Goal: Transaction & Acquisition: Purchase product/service

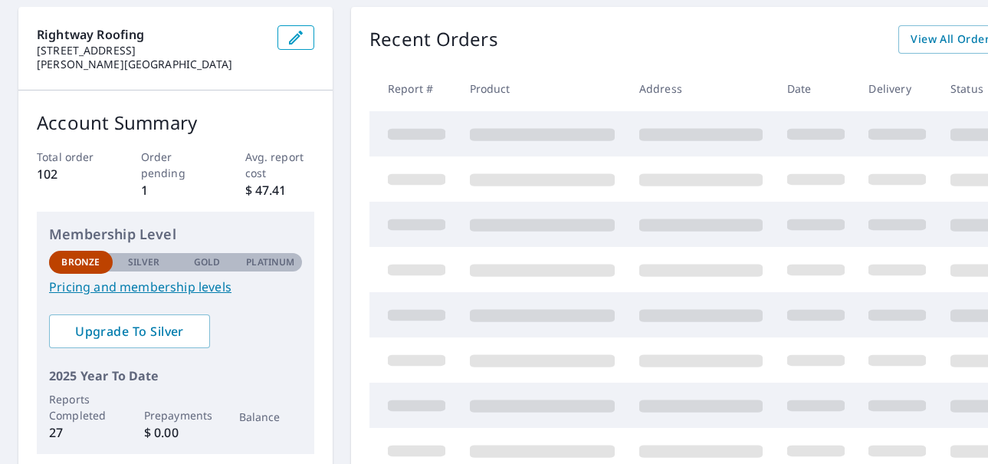
scroll to position [153, 0]
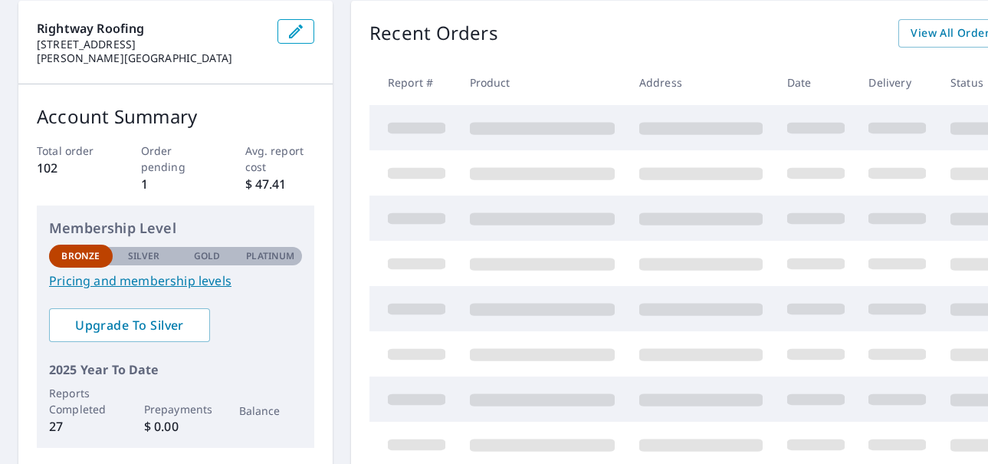
click at [458, 41] on p "Recent Orders" at bounding box center [433, 33] width 129 height 28
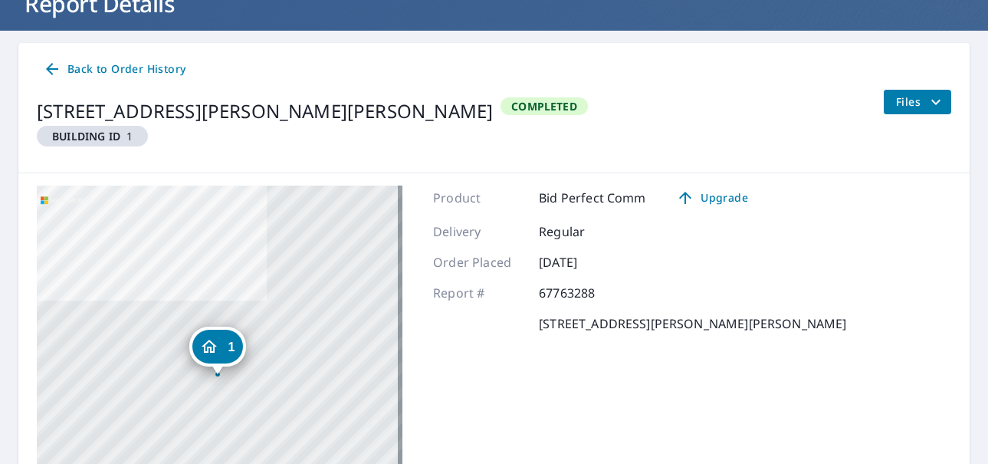
scroll to position [50, 0]
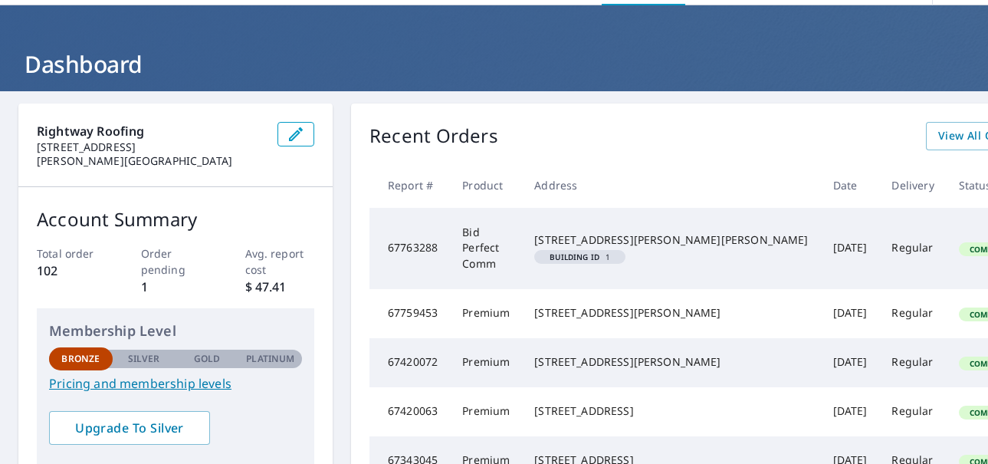
scroll to position [50, 0]
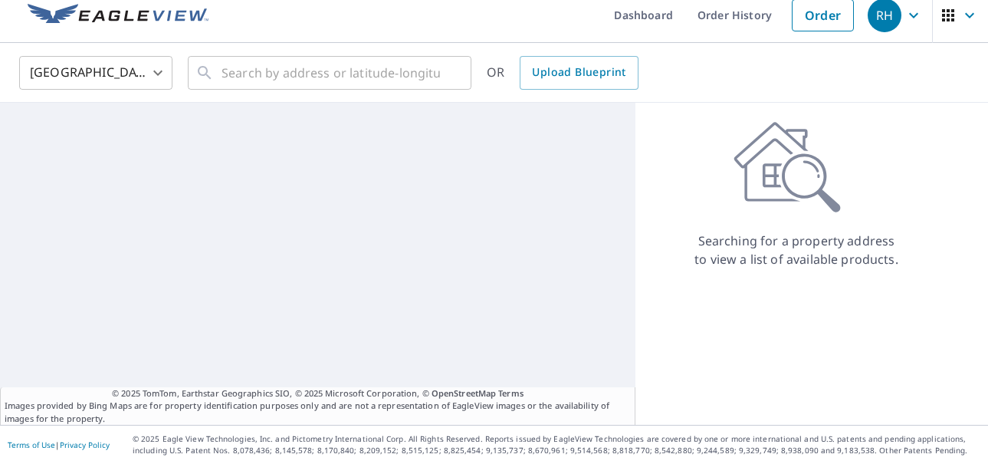
scroll to position [13, 0]
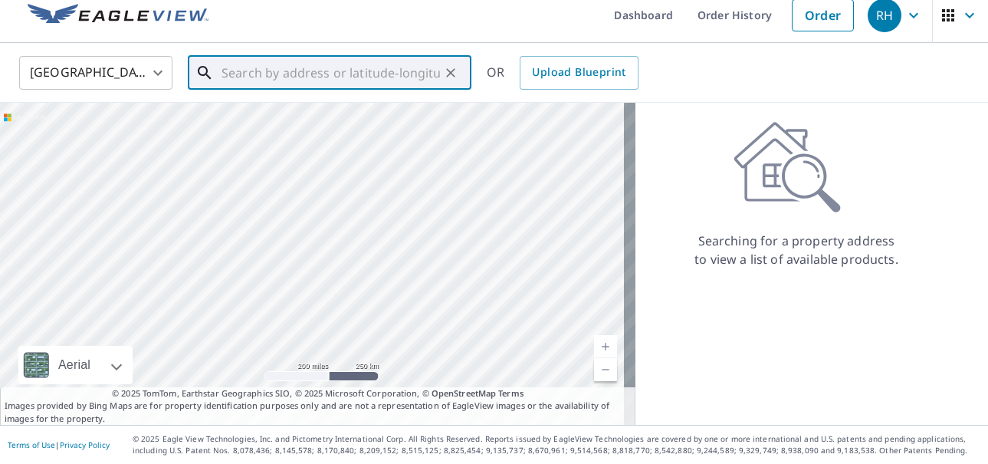
click at [304, 70] on input "text" at bounding box center [331, 72] width 218 height 43
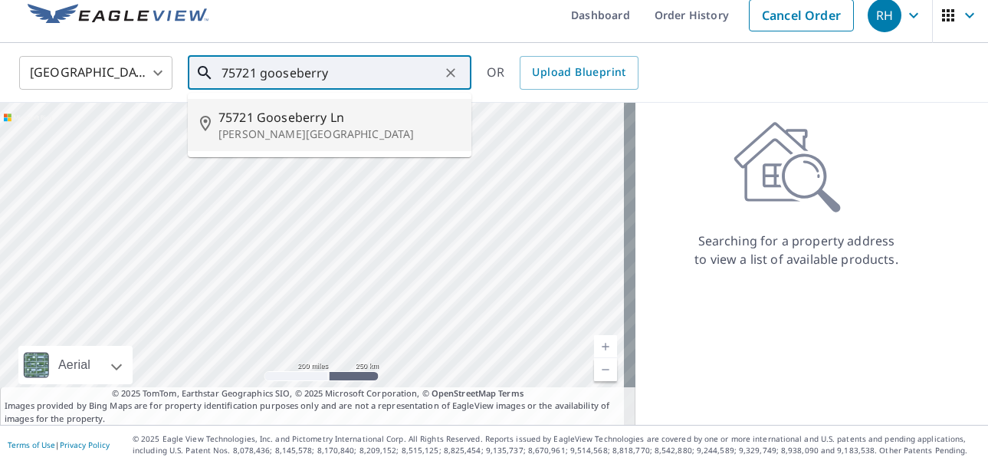
click at [204, 127] on icon at bounding box center [205, 123] width 11 height 15
type input "[STREET_ADDRESS]"
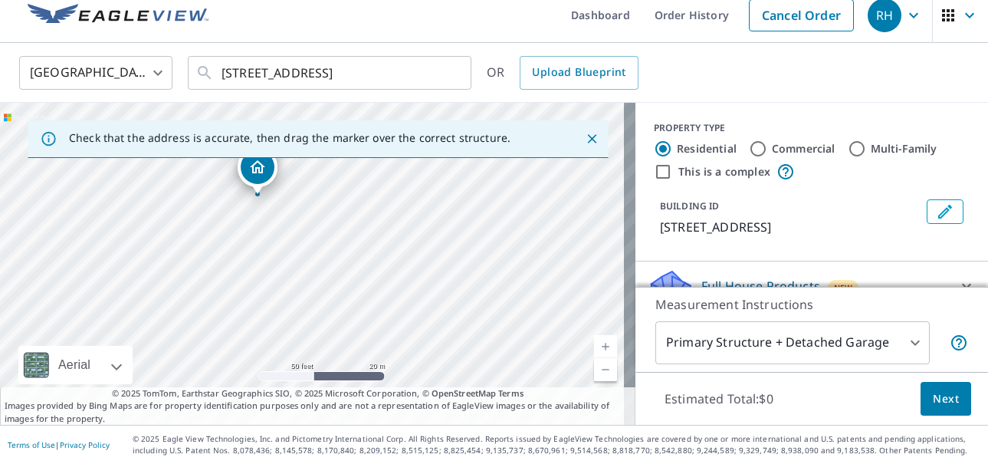
drag, startPoint x: 347, startPoint y: 350, endPoint x: 355, endPoint y: 153, distance: 197.9
click at [355, 153] on div "Check that the address is accurate, then drag the marker over the correct struc…" at bounding box center [318, 264] width 636 height 322
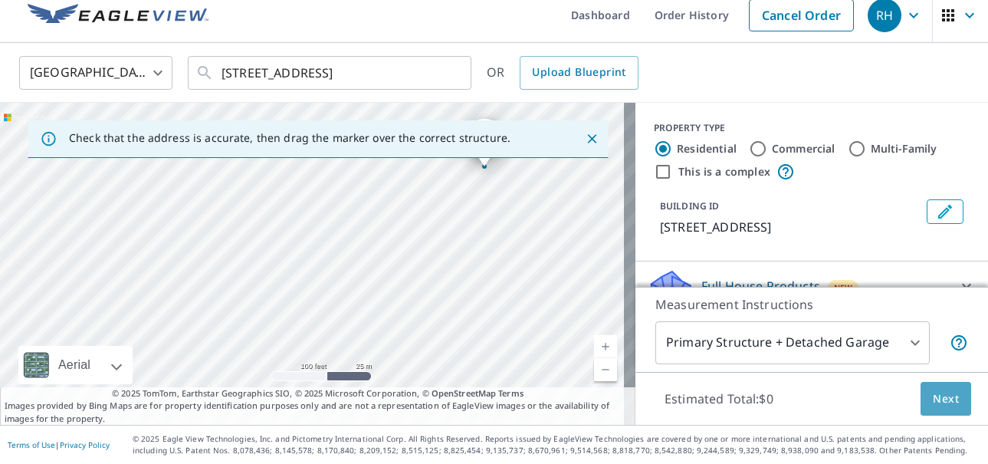
click at [939, 398] on span "Next" at bounding box center [946, 398] width 26 height 19
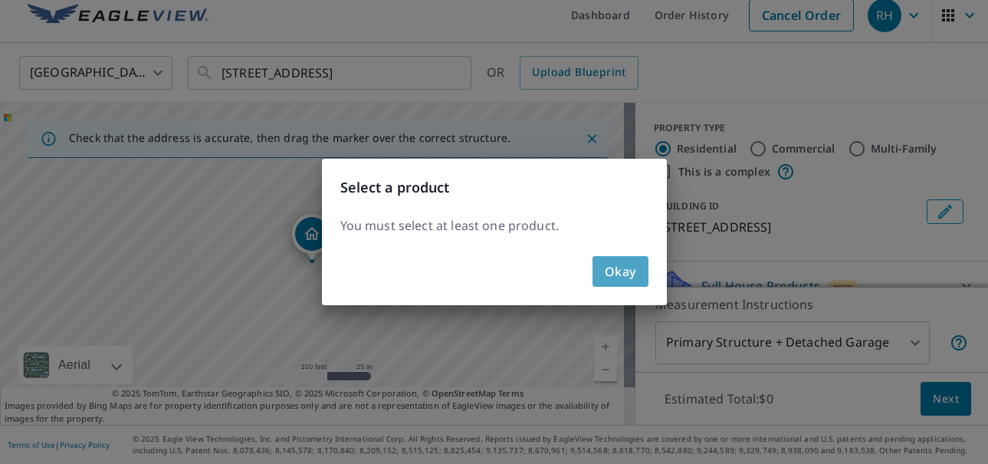
click at [622, 274] on span "Okay" at bounding box center [620, 271] width 31 height 21
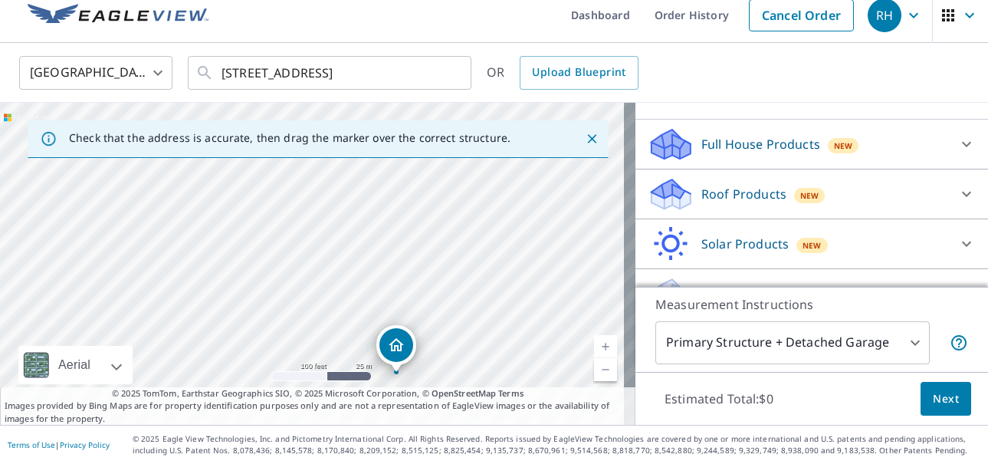
scroll to position [116, 0]
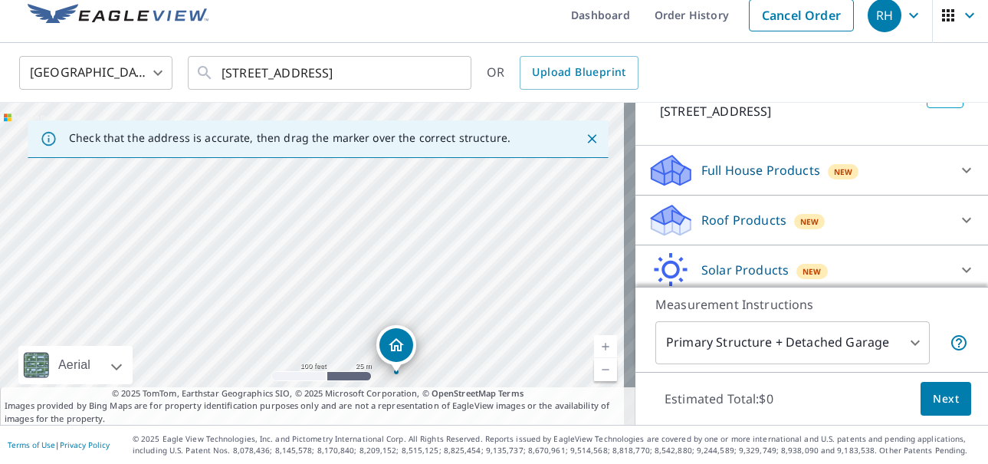
click at [753, 229] on p "Roof Products" at bounding box center [743, 220] width 85 height 18
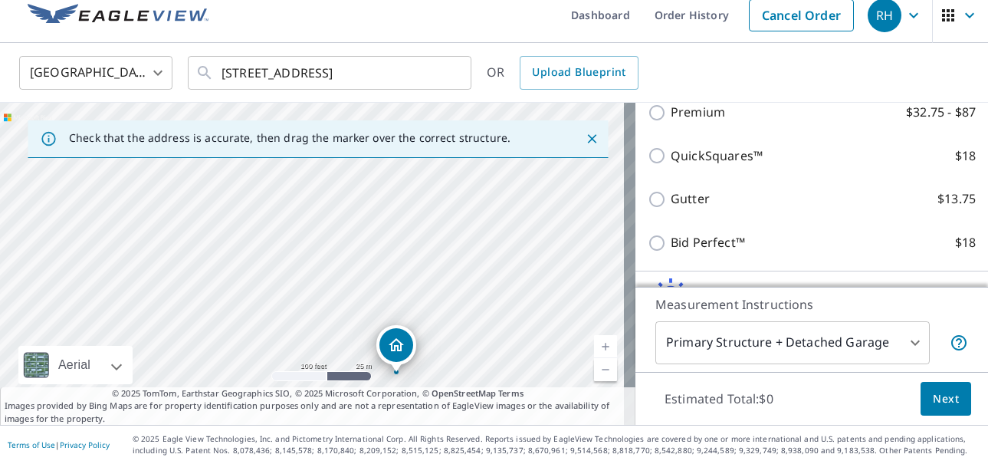
scroll to position [269, 0]
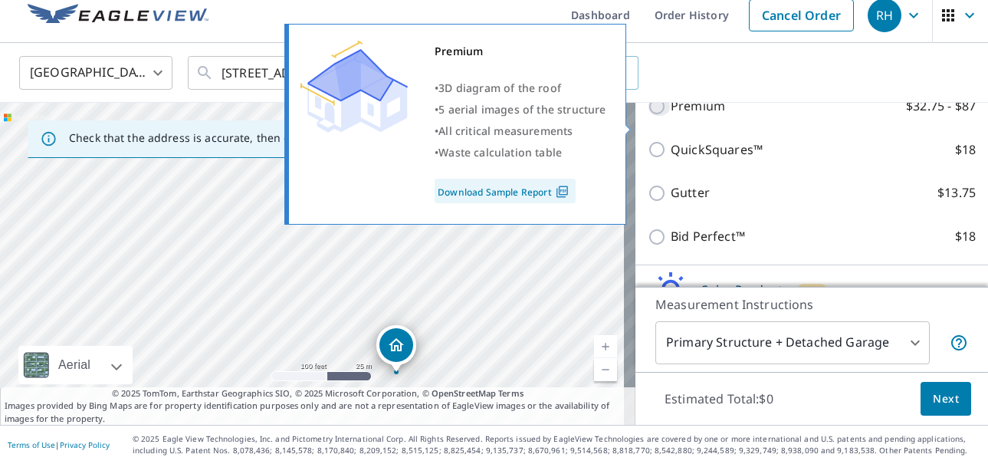
click at [648, 116] on input "Premium $32.75 - $87" at bounding box center [659, 106] width 23 height 18
checkbox input "true"
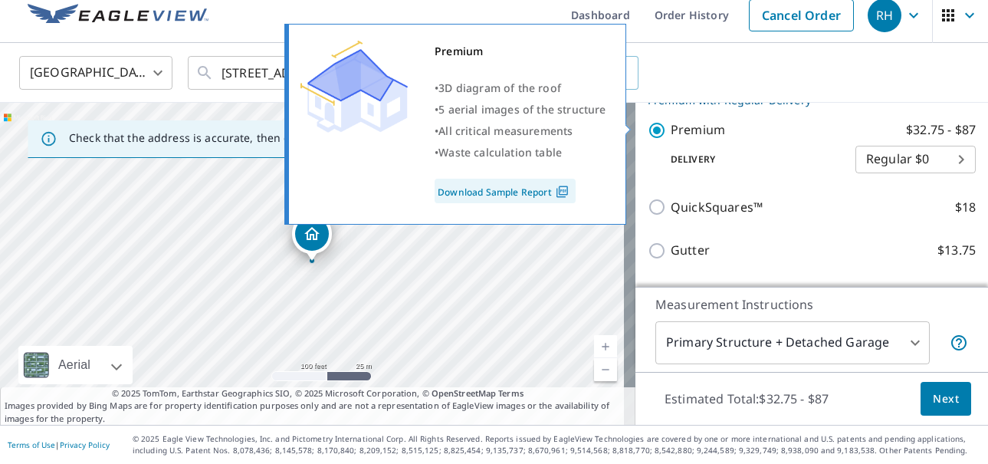
scroll to position [293, 0]
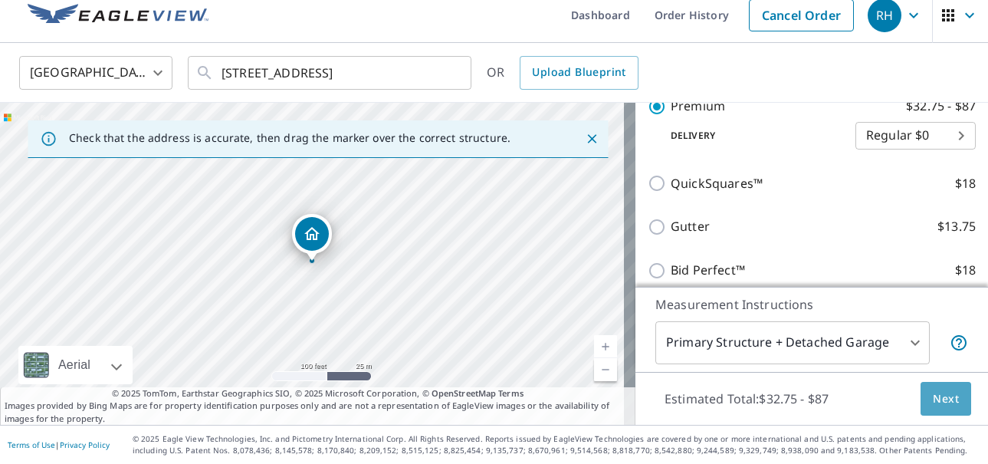
click at [933, 393] on span "Next" at bounding box center [946, 398] width 26 height 19
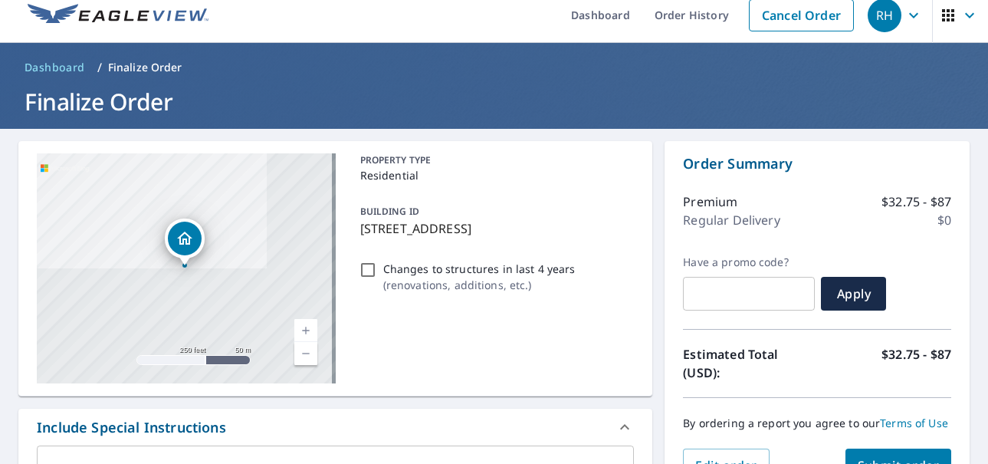
scroll to position [166, 0]
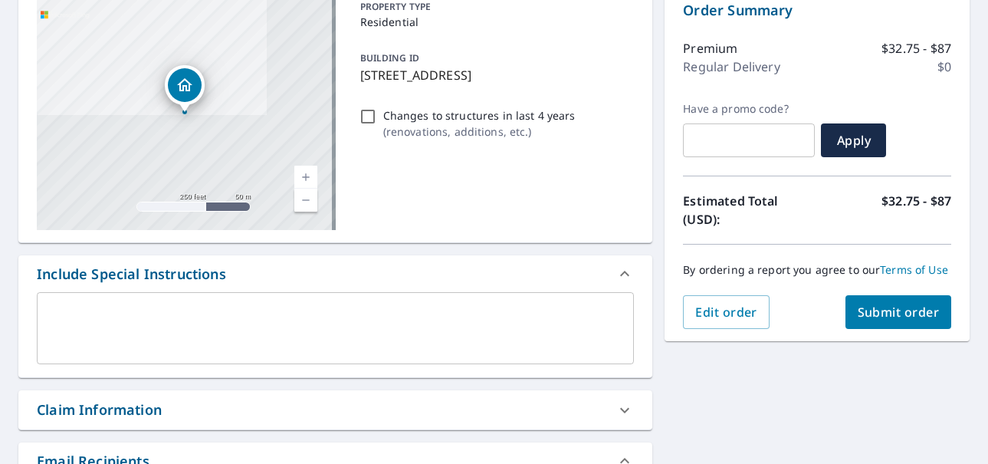
click at [891, 306] on span "Submit order" at bounding box center [899, 312] width 82 height 17
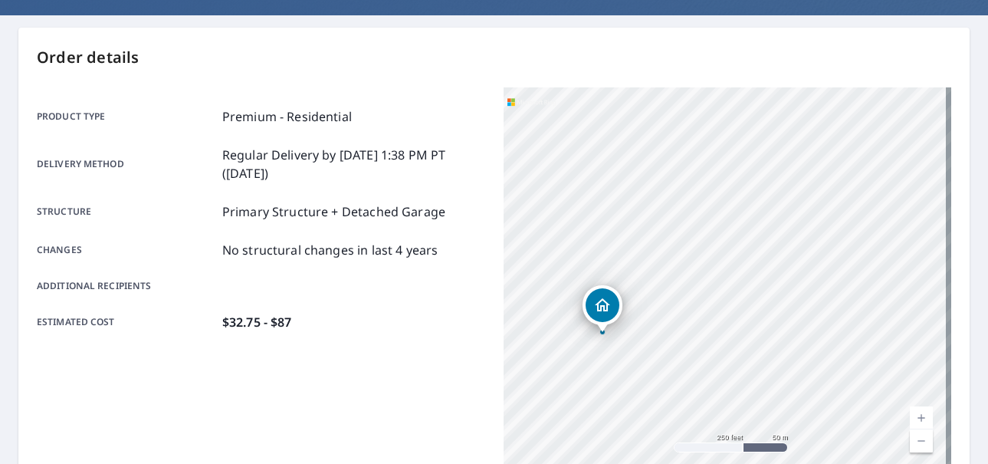
scroll to position [90, 0]
